Goal: Task Accomplishment & Management: Manage account settings

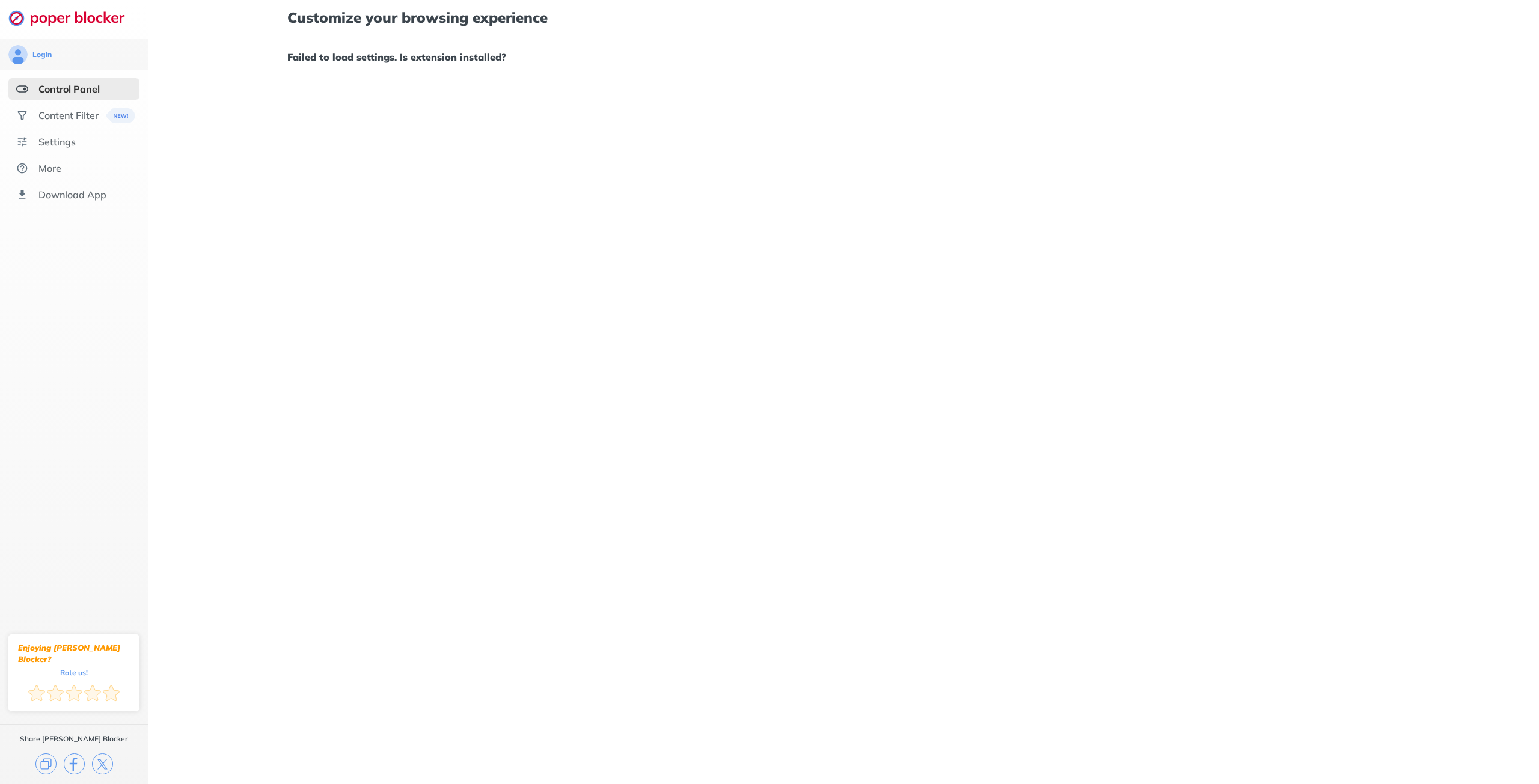
click at [61, 83] on div "Control Panel" at bounding box center [69, 89] width 62 height 12
click at [39, 110] on div "Content Filter" at bounding box center [74, 115] width 131 height 22
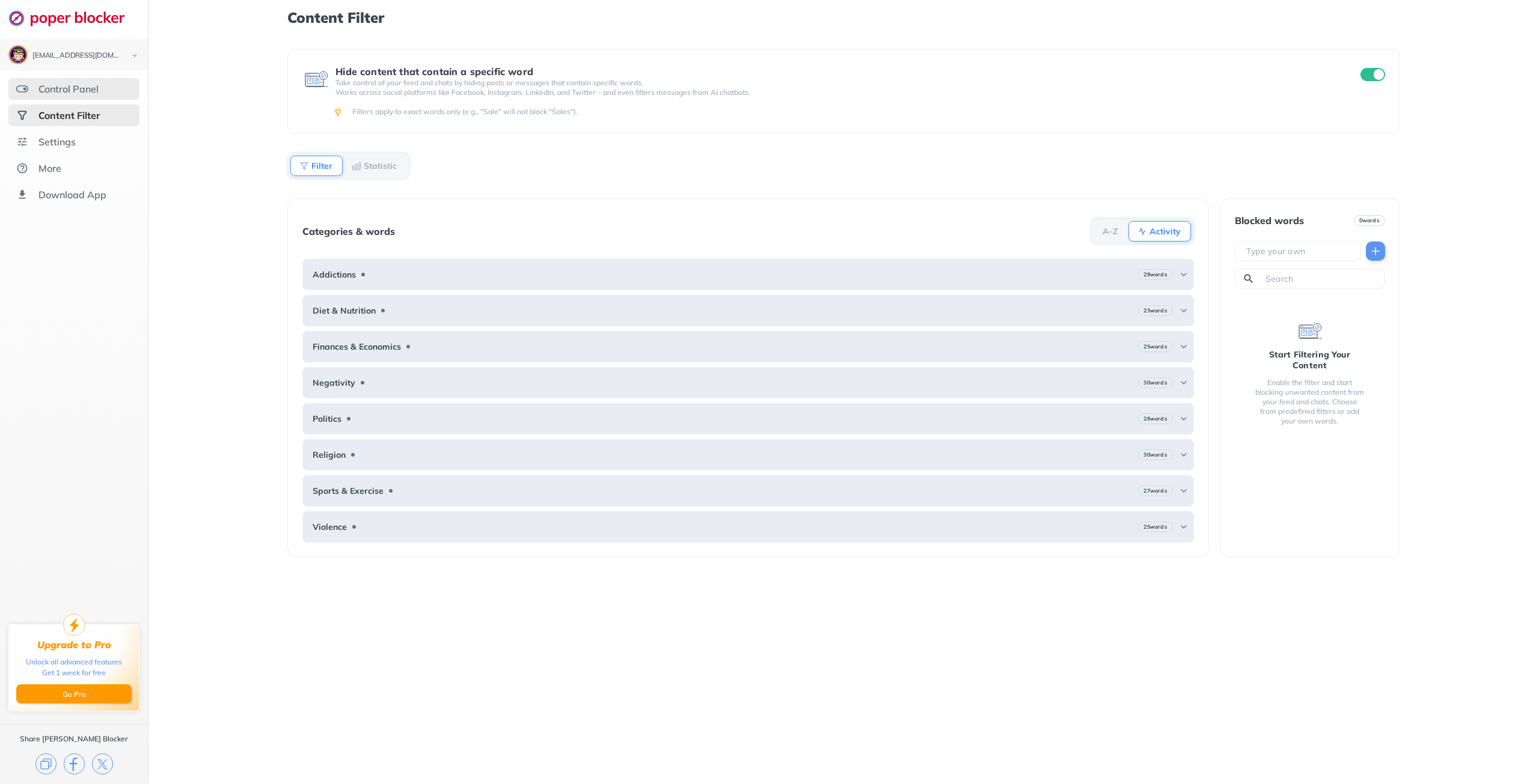
click at [76, 96] on div "Control Panel" at bounding box center [74, 89] width 131 height 22
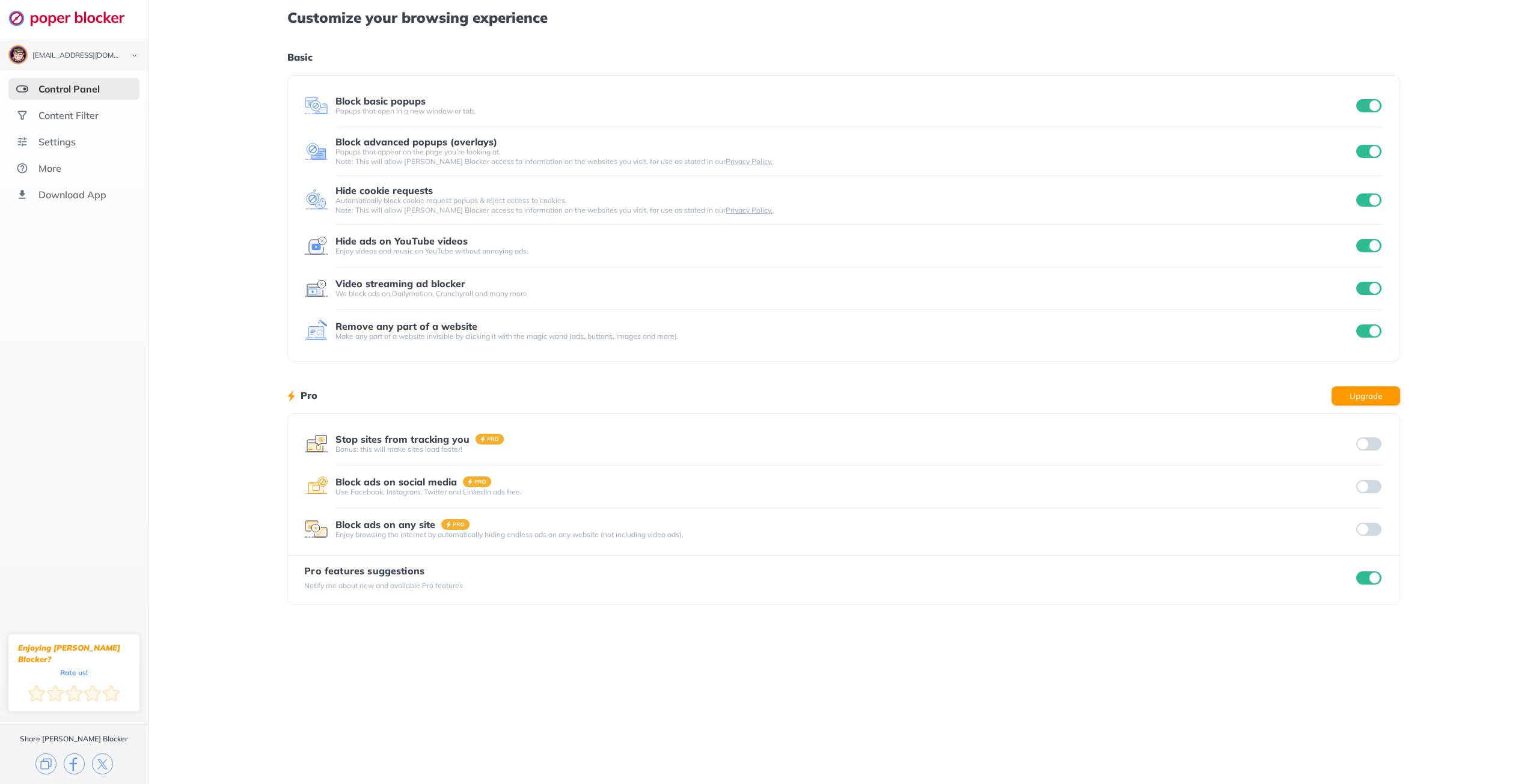
click at [1368, 98] on div at bounding box center [1368, 106] width 29 height 17
click at [1376, 103] on input "checkbox" at bounding box center [1369, 106] width 26 height 13
click at [1367, 144] on div at bounding box center [1368, 151] width 29 height 17
click at [1368, 155] on input "checkbox" at bounding box center [1369, 151] width 26 height 13
click at [1363, 201] on input "checkbox" at bounding box center [1369, 200] width 26 height 13
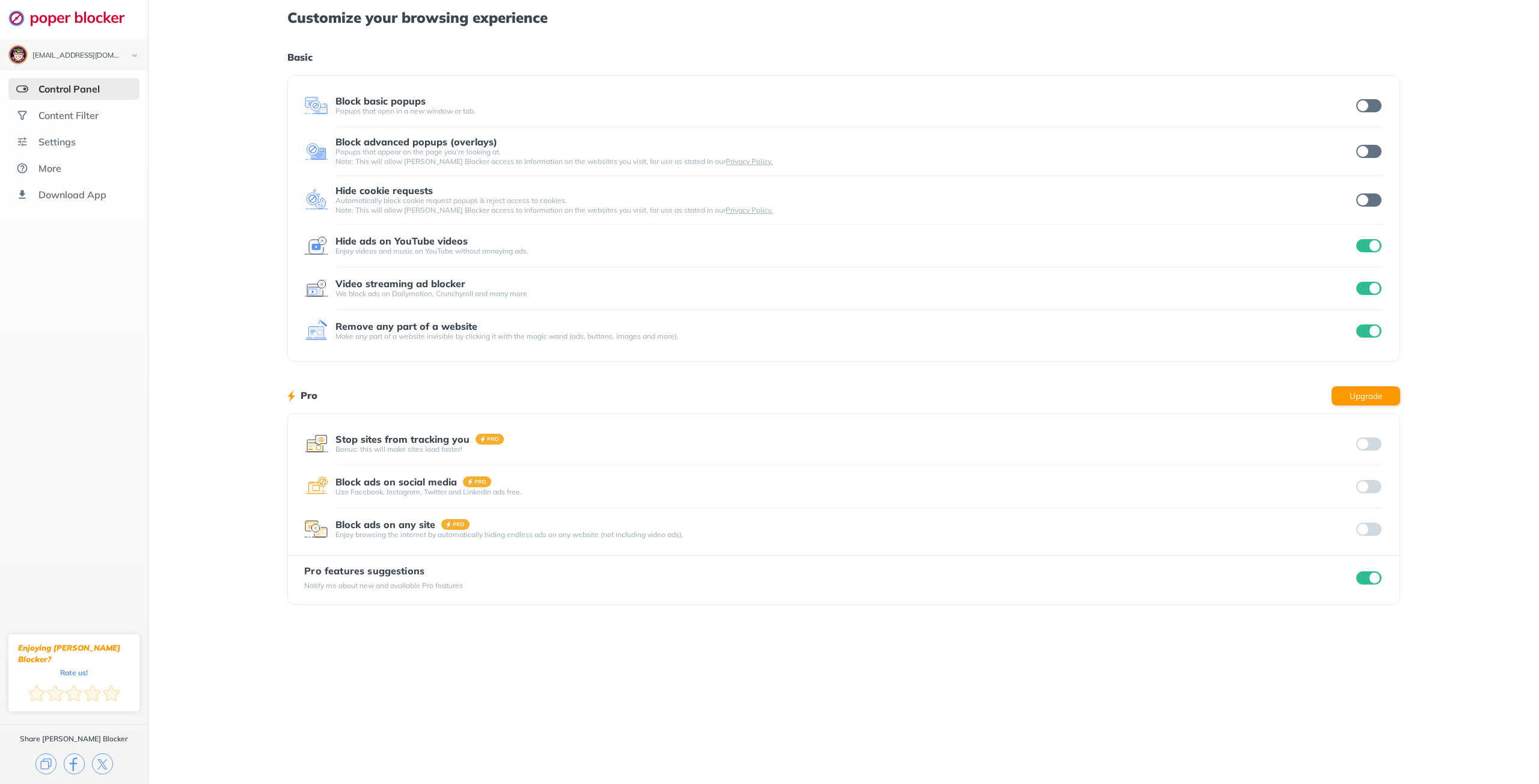
click at [1371, 251] on input "checkbox" at bounding box center [1369, 246] width 26 height 13
click at [1375, 276] on div "Video streaming ad blocker We block ads on Dailymotion, Crunchyroll and many mo…" at bounding box center [843, 288] width 1079 height 43
click at [1366, 303] on div "Video streaming ad blocker We block ads on Dailymotion, Crunchyroll and many mo…" at bounding box center [843, 288] width 1079 height 43
click at [1365, 328] on input "checkbox" at bounding box center [1369, 331] width 26 height 13
click at [1357, 286] on input "checkbox" at bounding box center [1369, 289] width 26 height 13
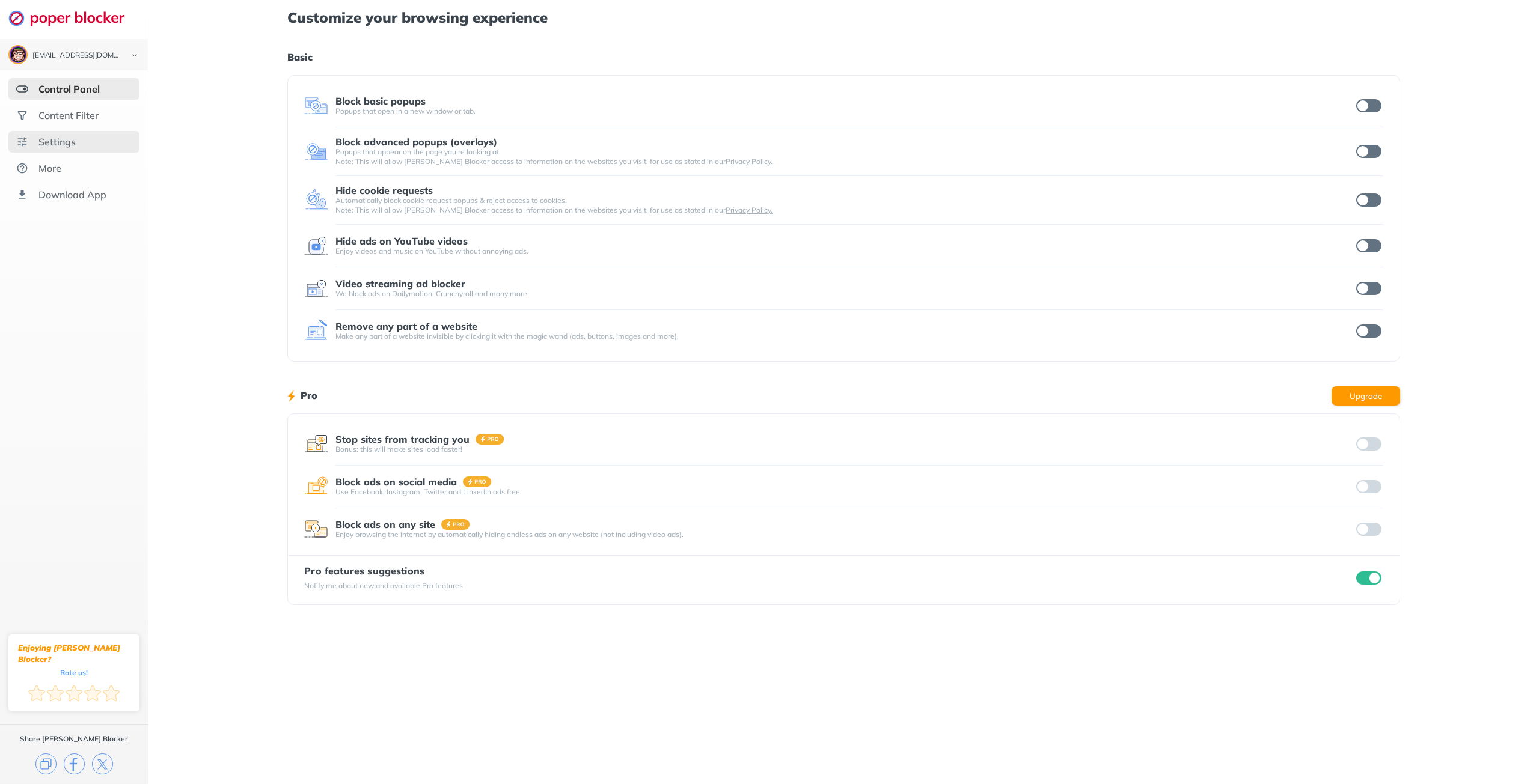
click at [63, 132] on div "Settings" at bounding box center [74, 141] width 131 height 22
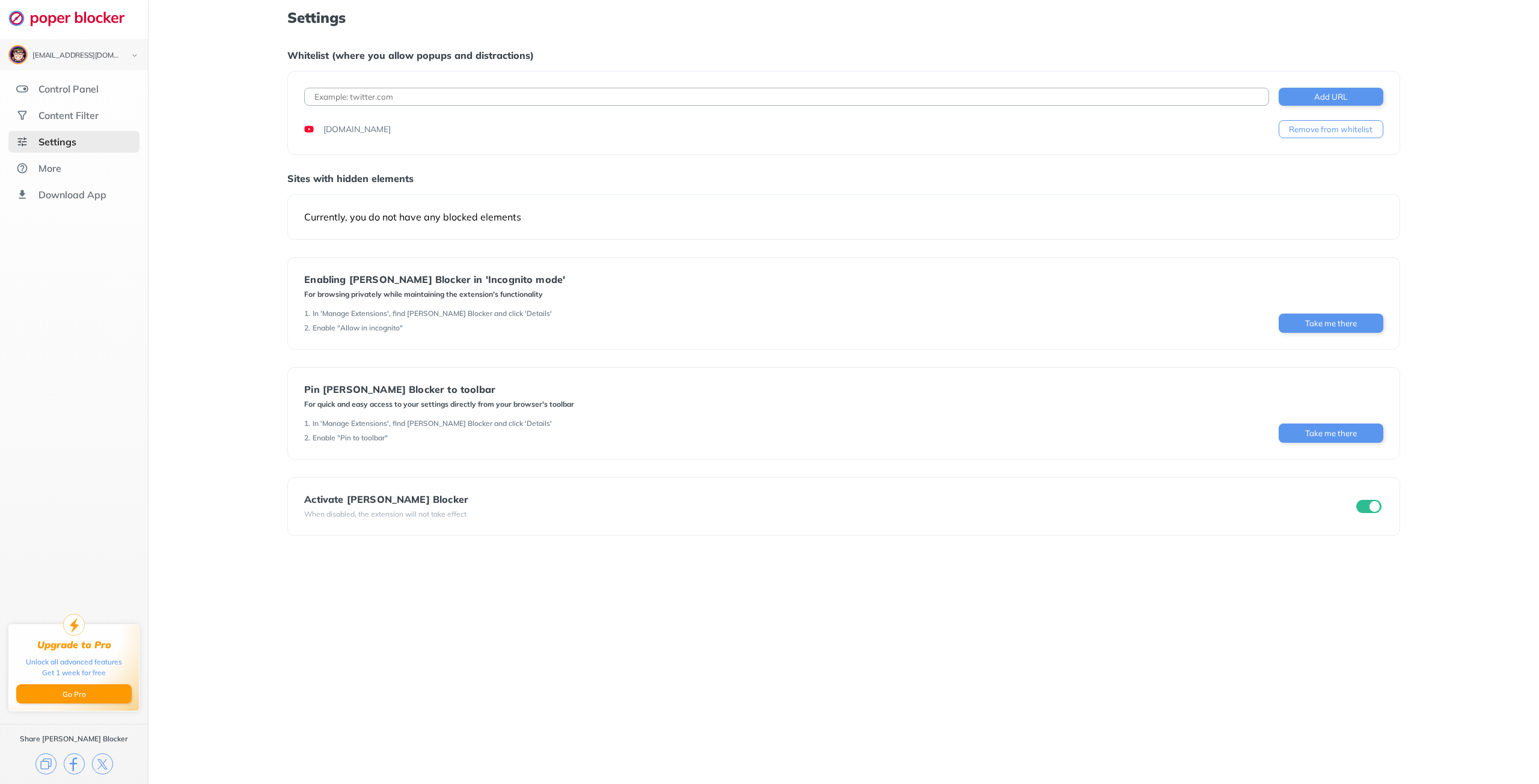
click at [1381, 498] on div at bounding box center [1368, 507] width 29 height 17
click at [1378, 502] on input "checkbox" at bounding box center [1369, 507] width 26 height 13
